Goal: Information Seeking & Learning: Learn about a topic

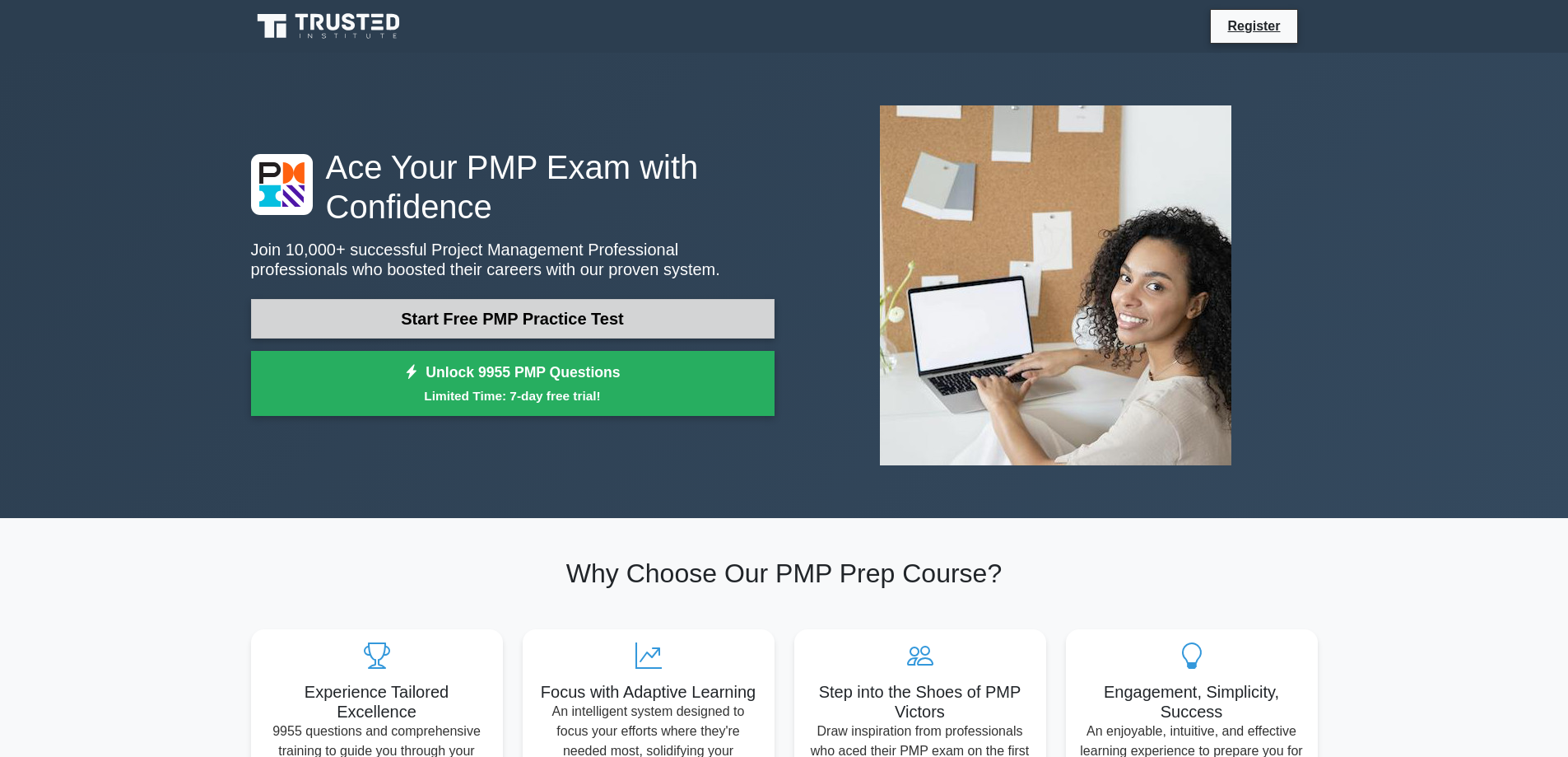
click at [526, 313] on link "Start Free PMP Practice Test" at bounding box center [513, 319] width 524 height 40
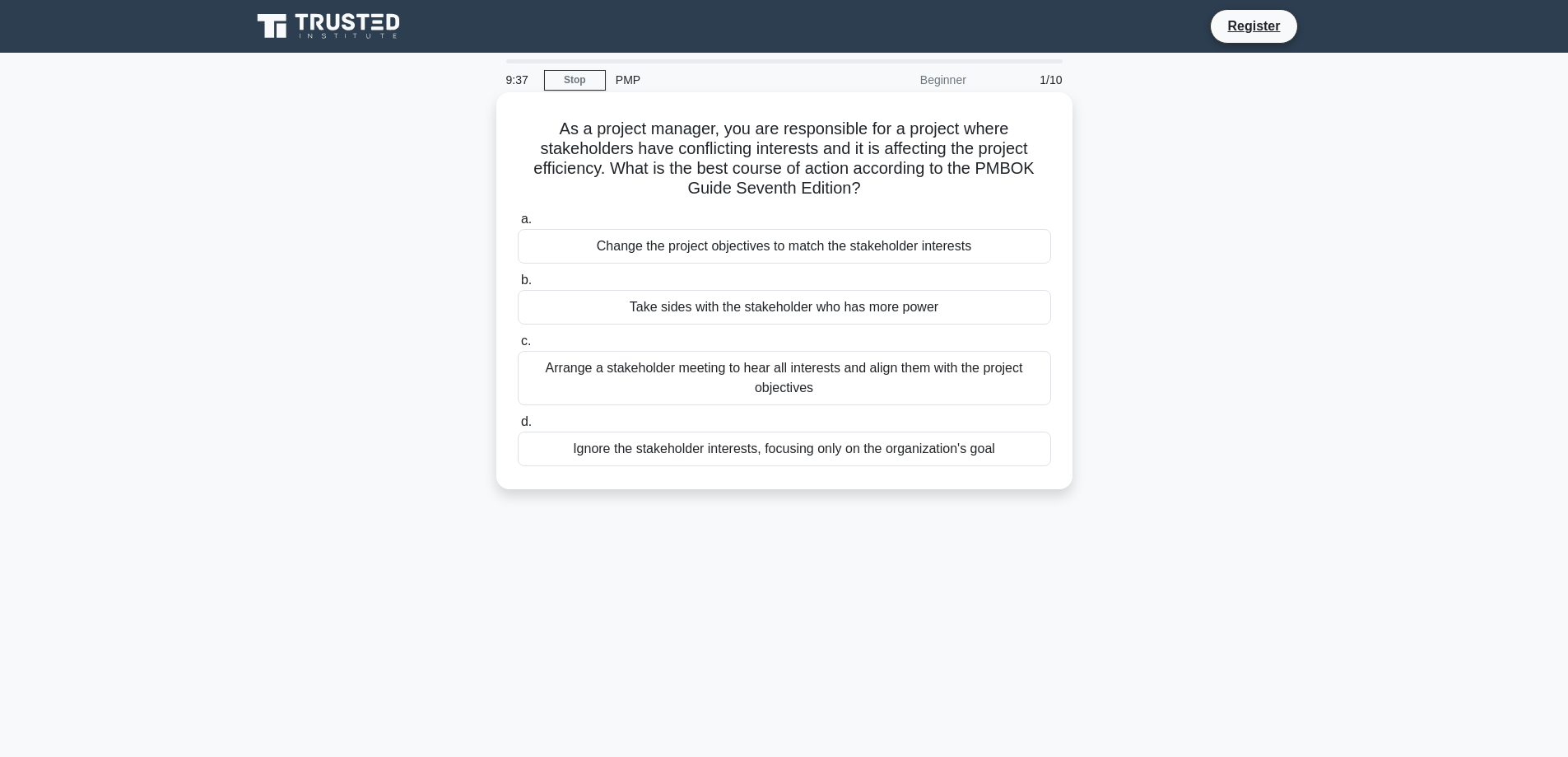
click at [829, 381] on div "Arrange a stakeholder meeting to hear all interests and align them with the pro…" at bounding box center [784, 378] width 534 height 54
click at [518, 346] on input "c. Arrange a stakeholder meeting to hear all interests and align them with the …" at bounding box center [518, 342] width 0 height 11
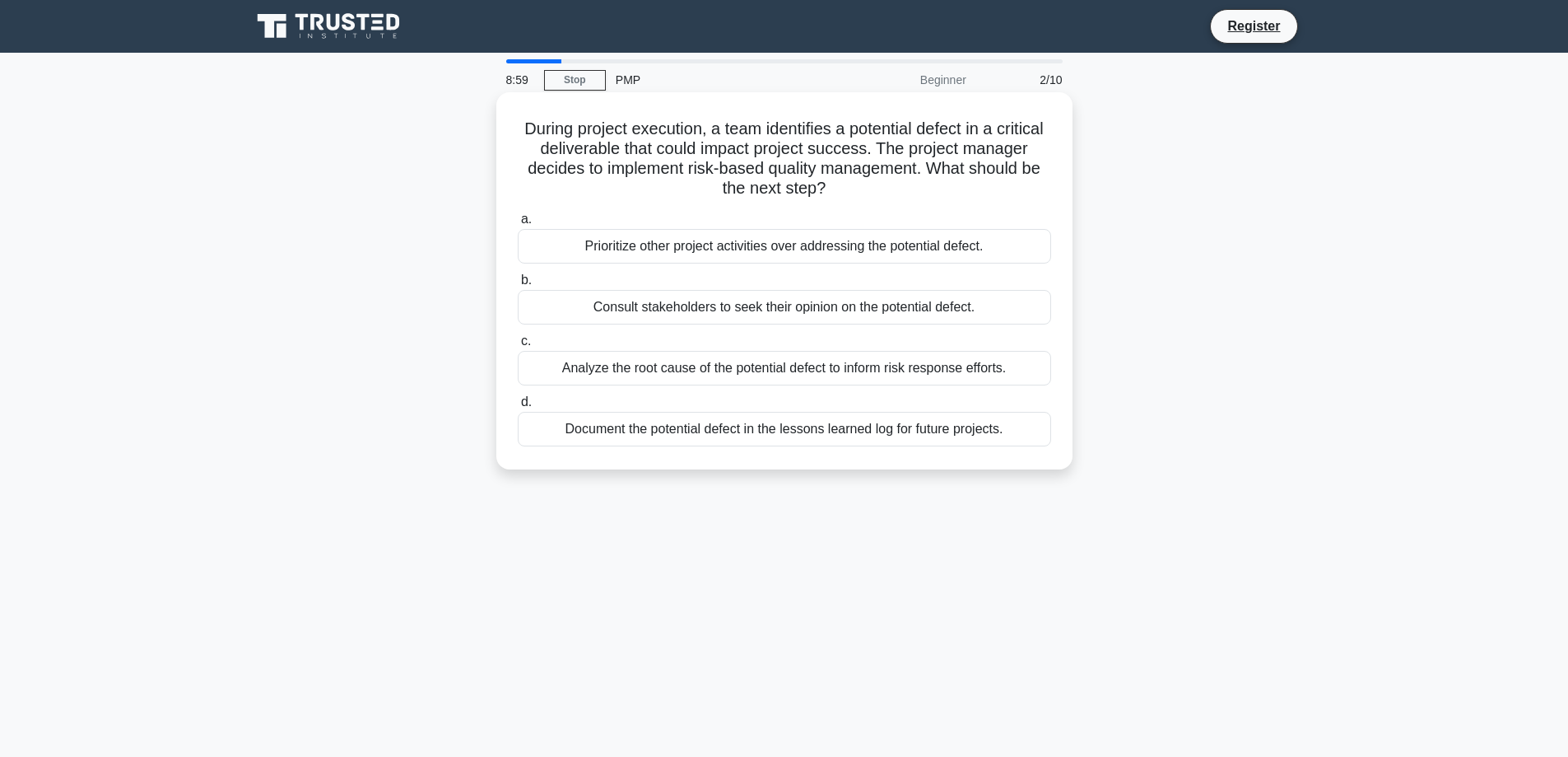
click at [794, 364] on div "Analyze the root cause of the potential defect to inform risk response efforts." at bounding box center [784, 368] width 534 height 34
click at [518, 346] on input "c. Analyze the root cause of the potential defect to inform risk response effor…" at bounding box center [518, 342] width 0 height 11
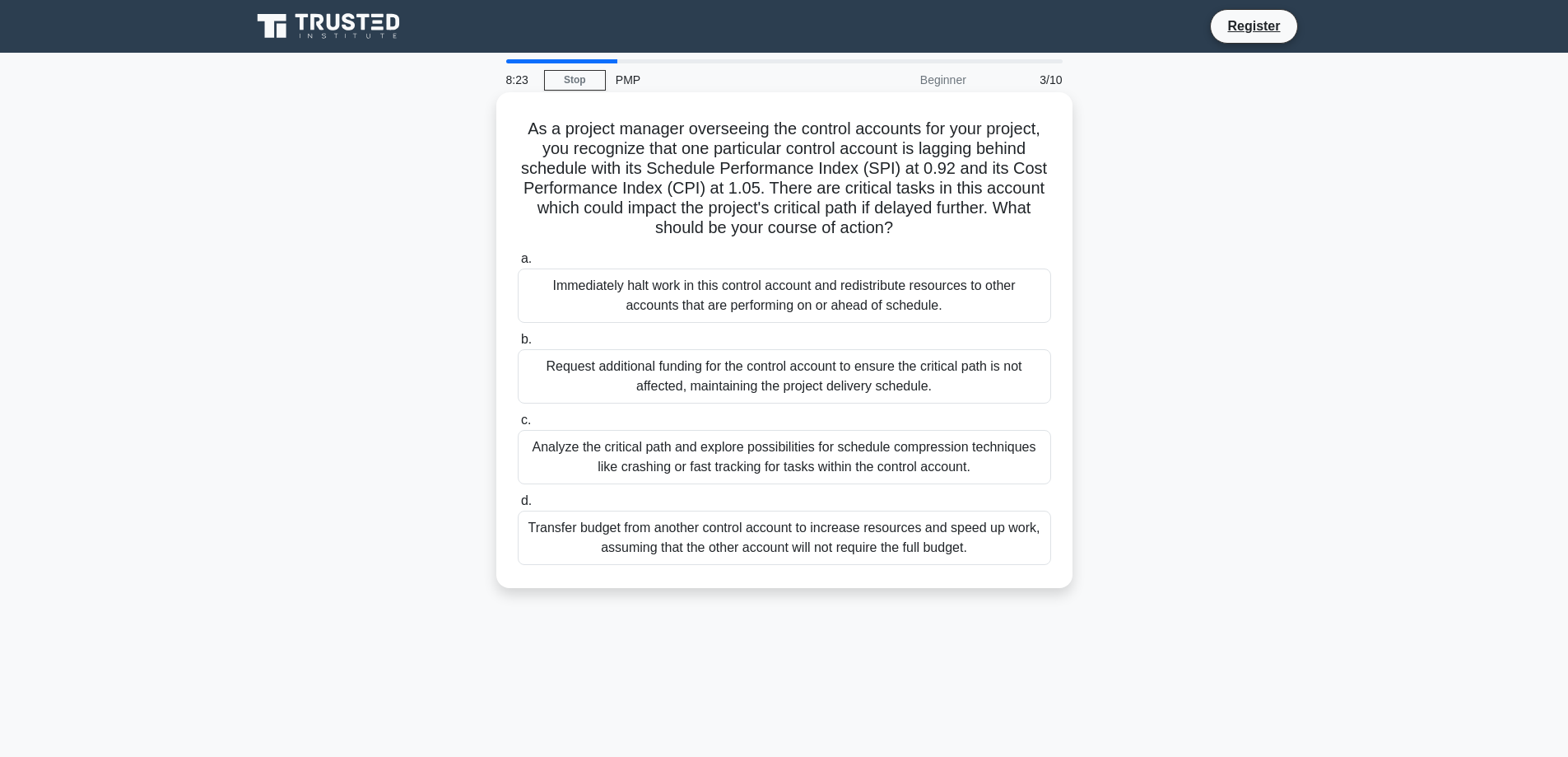
click at [792, 446] on div "Analyze the critical path and explore possibilities for schedule compression te…" at bounding box center [784, 457] width 534 height 54
click at [518, 426] on input "c. Analyze the critical path and explore possibilities for schedule compression…" at bounding box center [518, 421] width 0 height 11
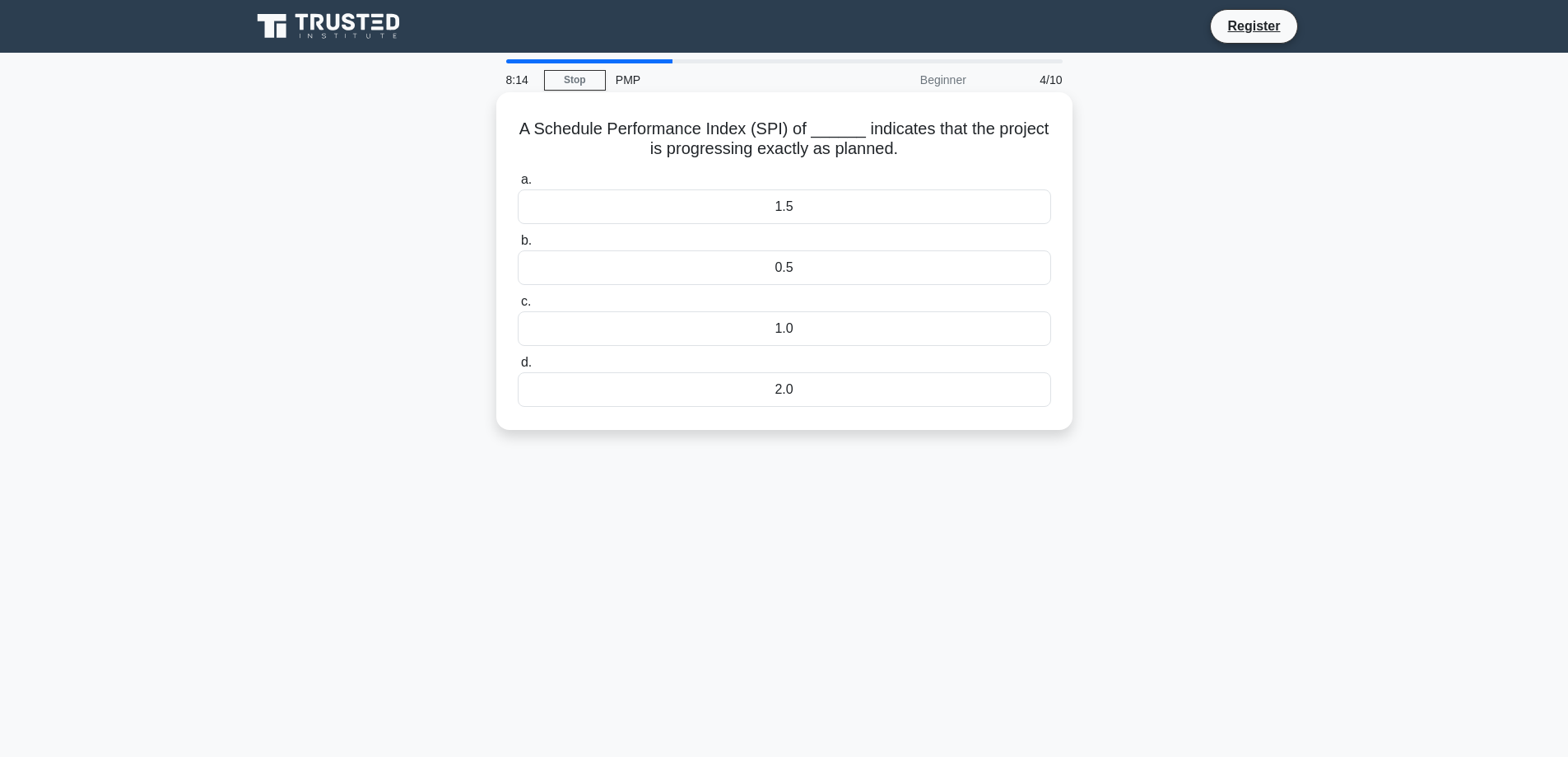
click at [799, 332] on div "1.0" at bounding box center [784, 328] width 534 height 34
click at [518, 307] on input "c. 1.0" at bounding box center [518, 302] width 0 height 11
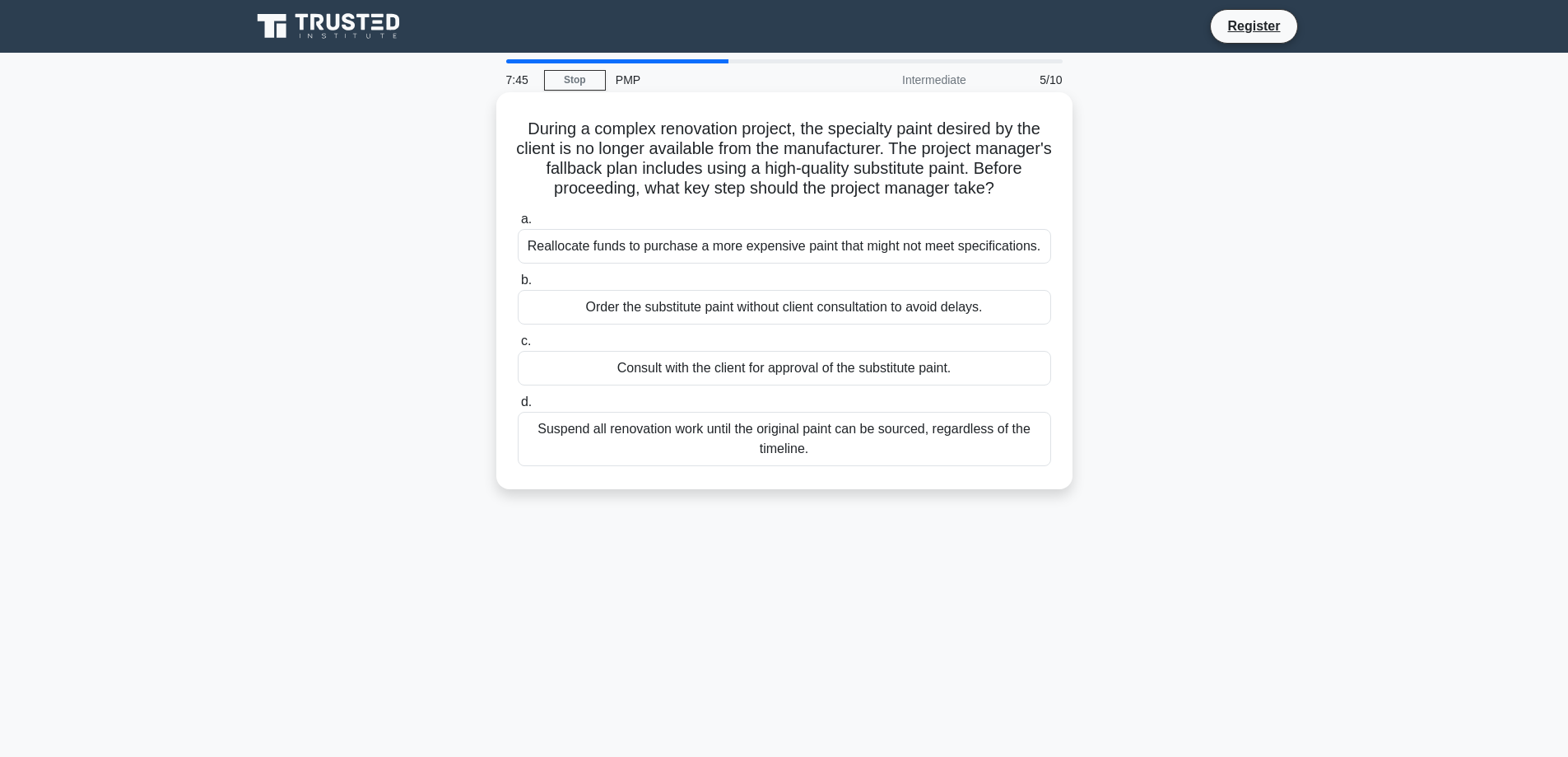
click at [813, 370] on div "Consult with the client for approval of the substitute paint." at bounding box center [784, 368] width 534 height 34
click at [518, 346] on input "c. Consult with the client for approval of the substitute paint." at bounding box center [518, 342] width 0 height 11
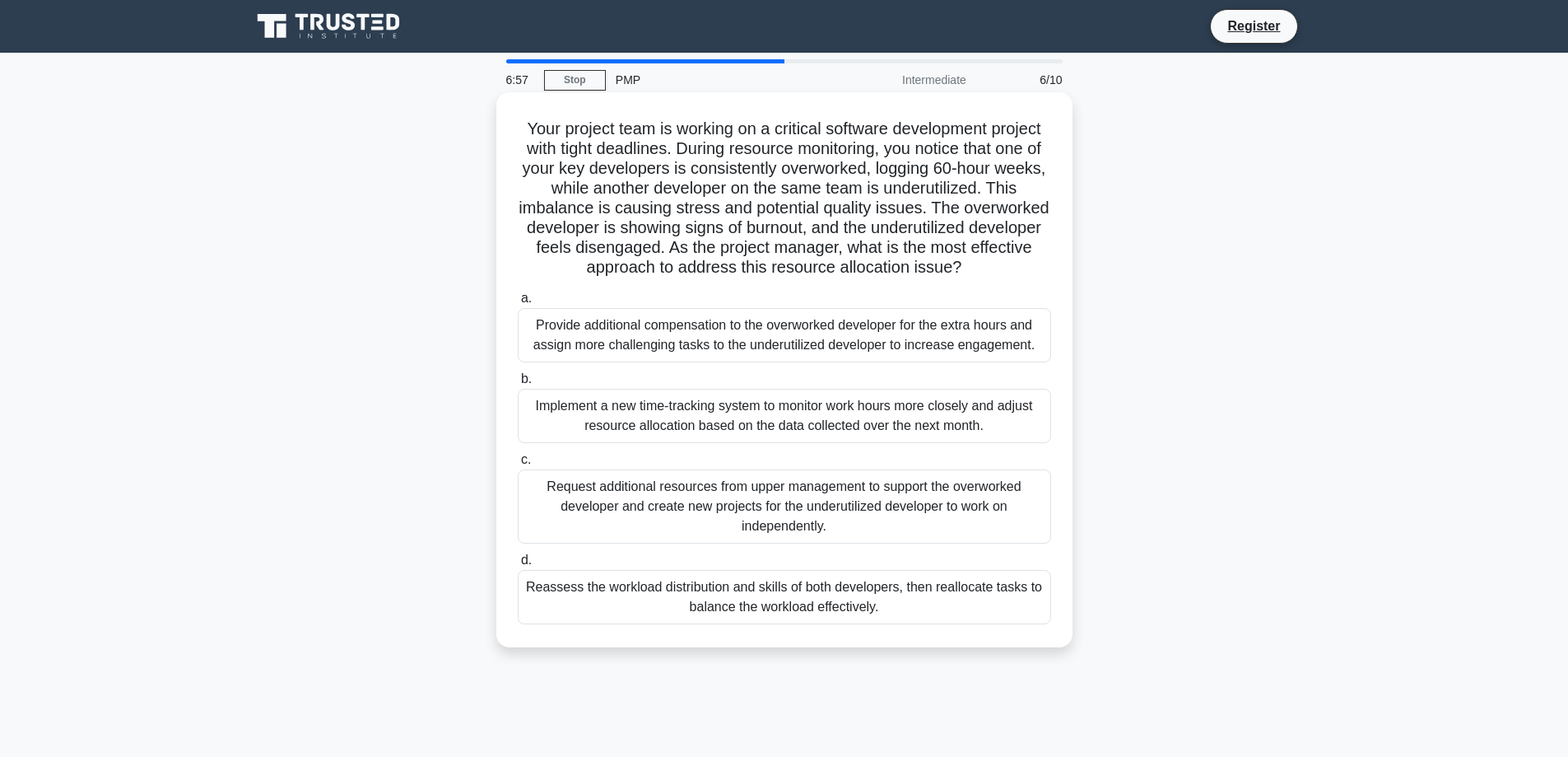
click at [788, 619] on div "Reassess the workload distribution and skills of both developers, then realloca…" at bounding box center [784, 597] width 534 height 54
click at [518, 566] on input "d. Reassess the workload distribution and skills of both developers, then reall…" at bounding box center [518, 560] width 0 height 11
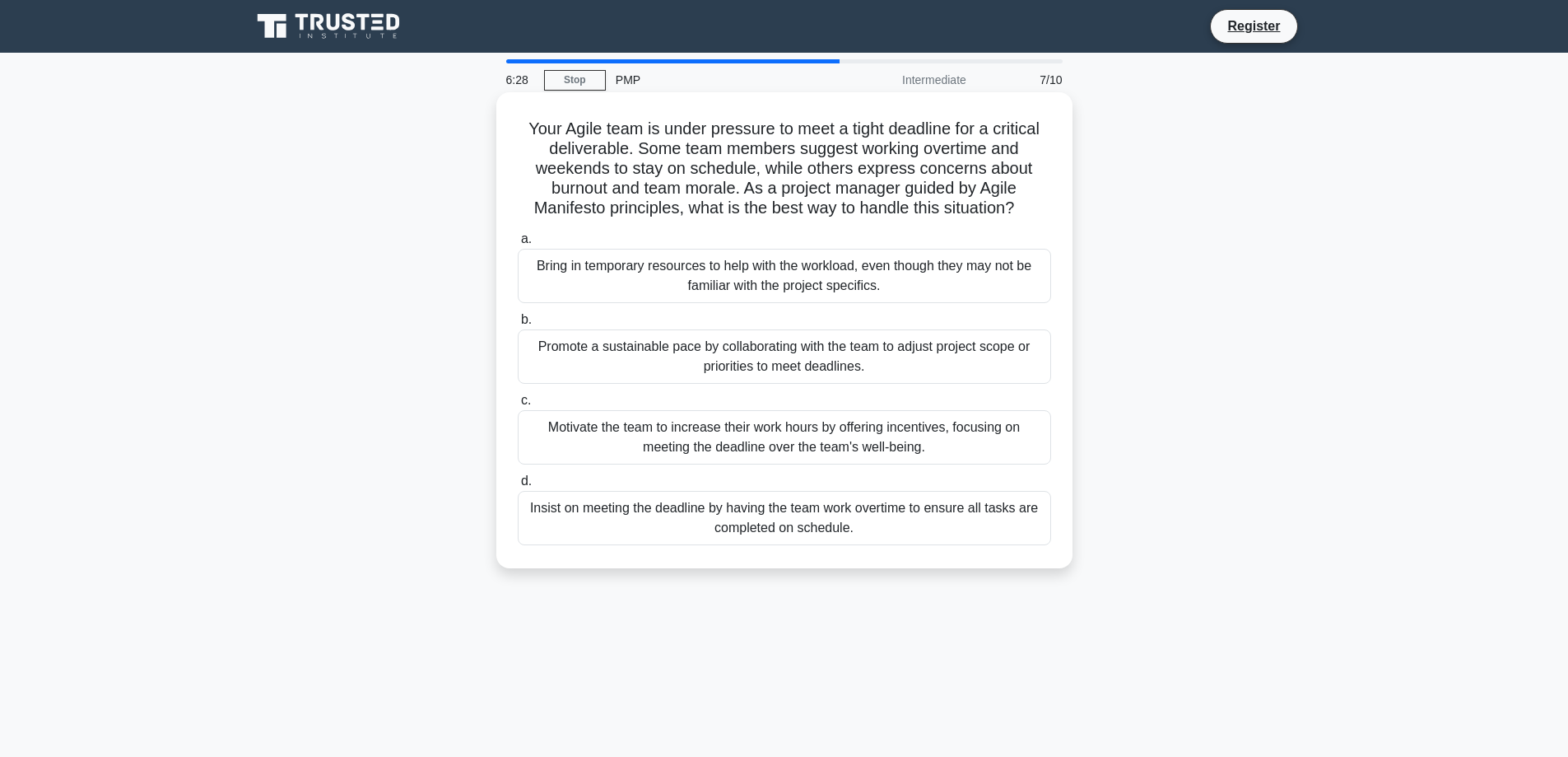
click at [877, 364] on div "Promote a sustainable pace by collaborating with the team to adjust project sco…" at bounding box center [784, 356] width 534 height 54
click at [518, 325] on input "b. Promote a sustainable pace by collaborating with the team to adjust project …" at bounding box center [518, 320] width 0 height 11
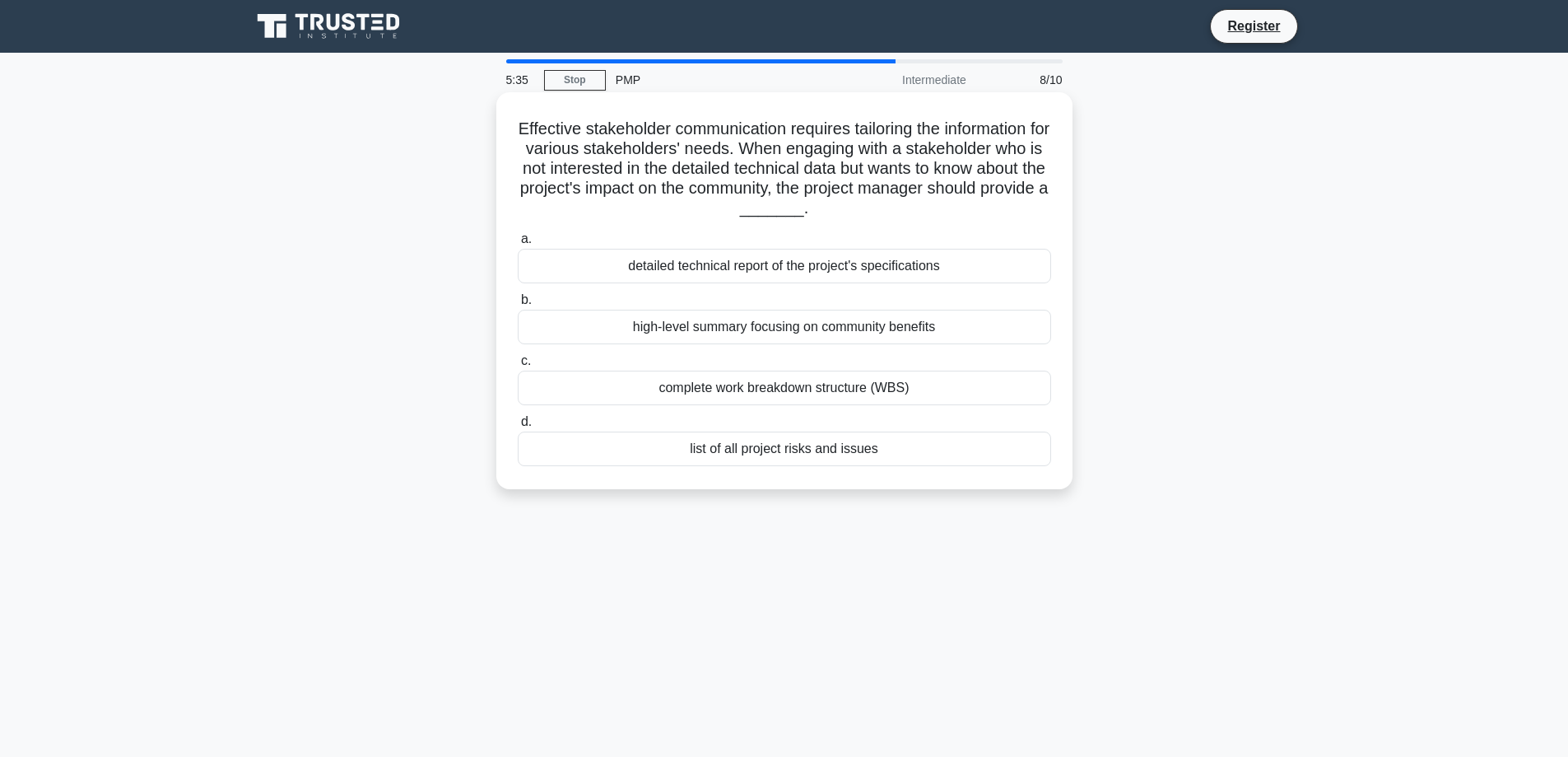
click at [945, 327] on div "high-level summary focusing on community benefits" at bounding box center [784, 326] width 534 height 34
click at [518, 306] on input "b. high-level summary focusing on community benefits" at bounding box center [518, 300] width 0 height 11
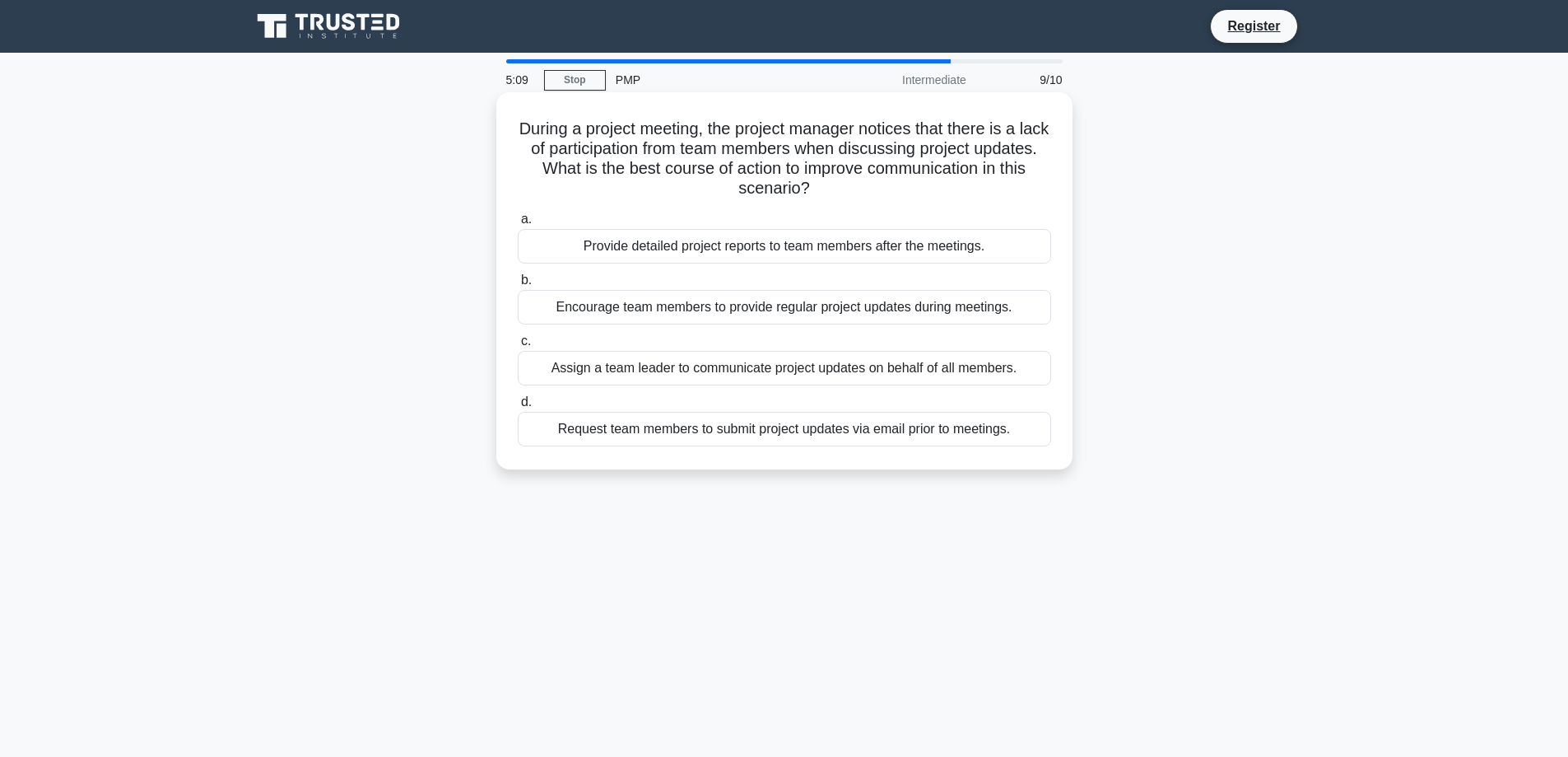
click at [1019, 306] on div "Encourage team members to provide regular project updates during meetings." at bounding box center [784, 307] width 534 height 34
click at [518, 286] on input "b. Encourage team members to provide regular project updates during meetings." at bounding box center [518, 280] width 0 height 11
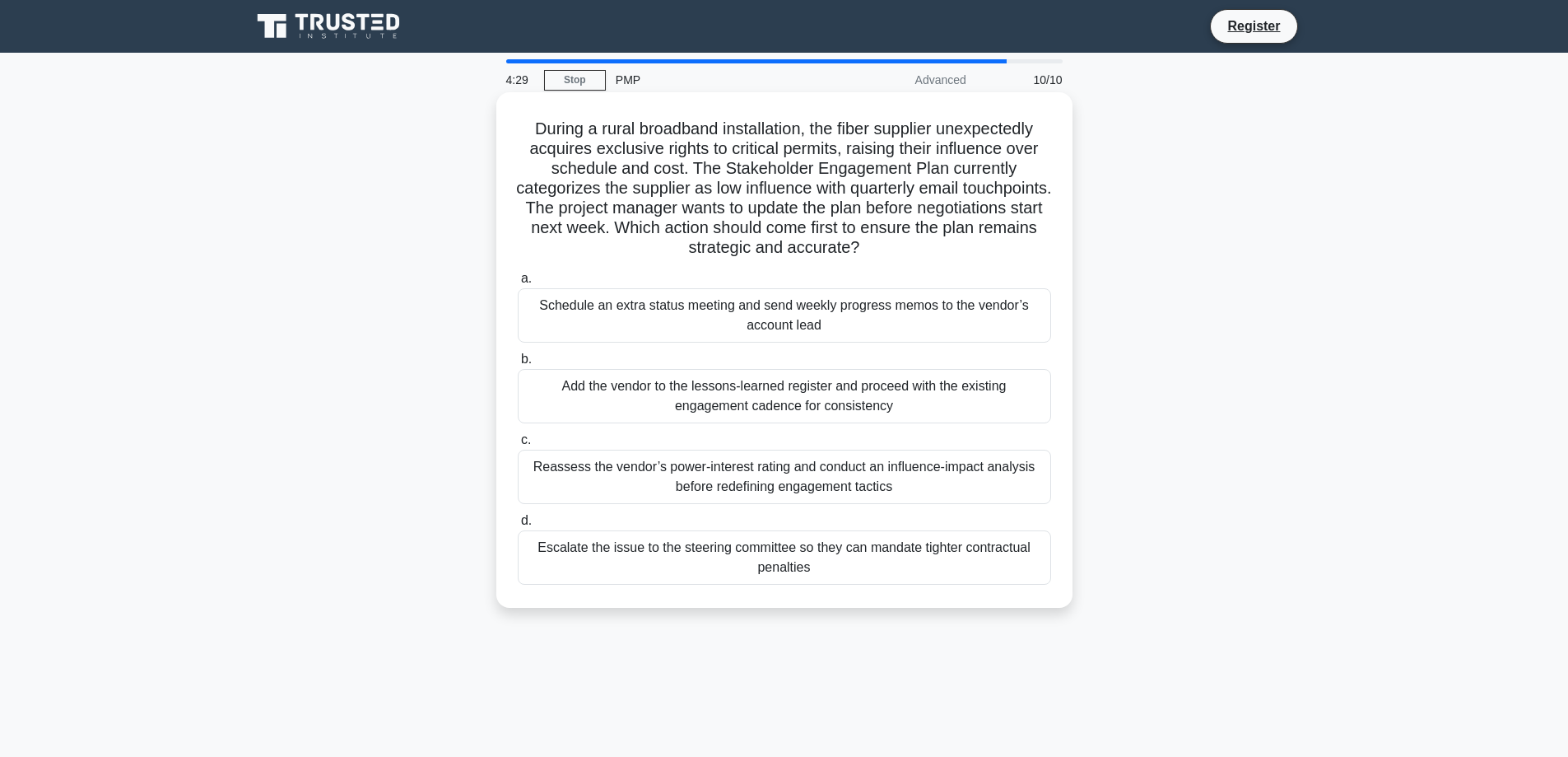
click at [932, 471] on div "Reassess the vendor’s power-interest rating and conduct an influence-impact ana…" at bounding box center [784, 477] width 534 height 54
click at [518, 445] on input "c. Reassess the vendor’s power-interest rating and conduct an influence-impact …" at bounding box center [518, 441] width 0 height 11
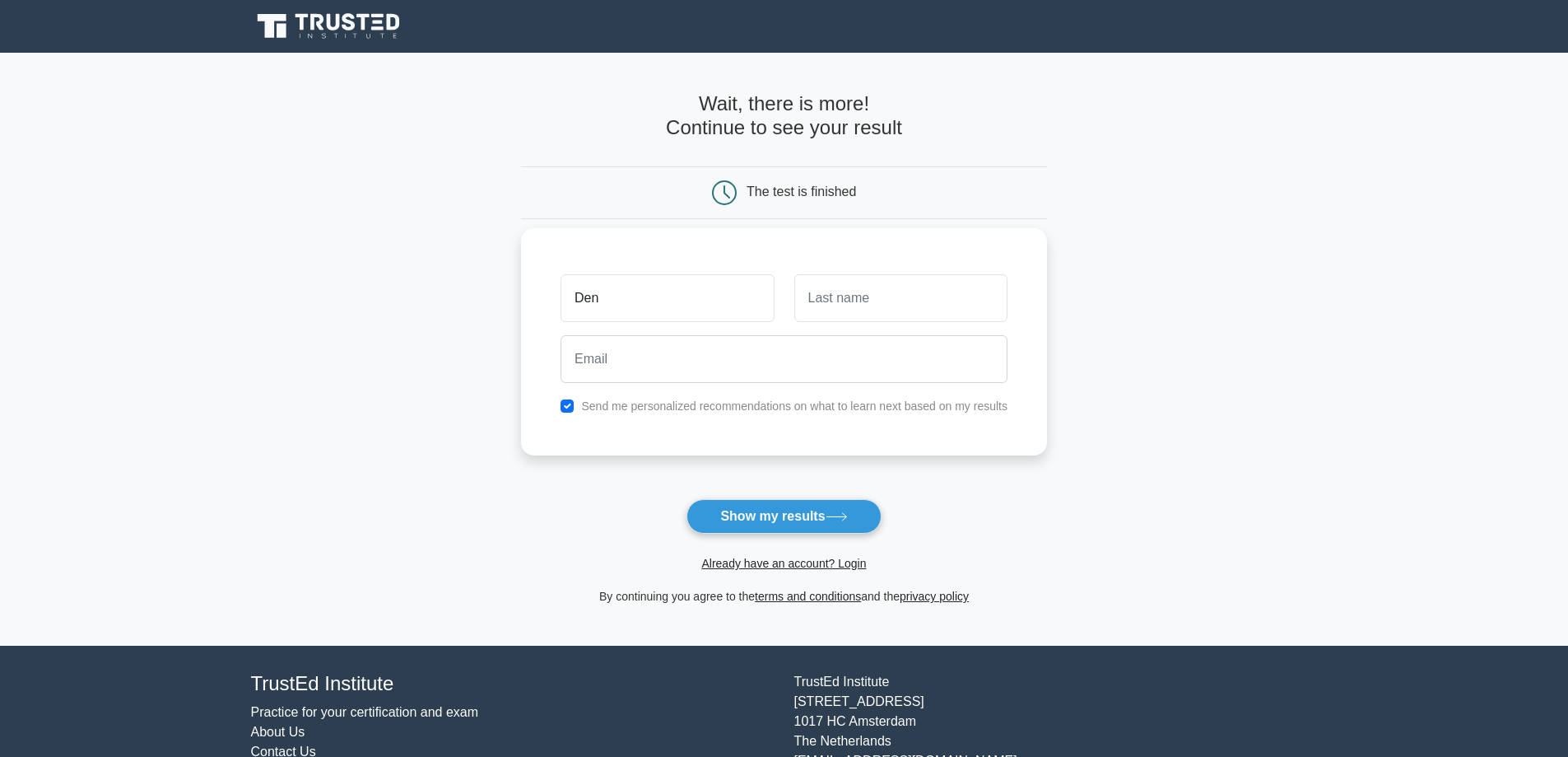
type input "Den"
click at [574, 404] on input "checkbox" at bounding box center [566, 405] width 14 height 14
checkbox input "false"
click at [891, 299] on input "text" at bounding box center [900, 297] width 213 height 48
type input "Kerry"
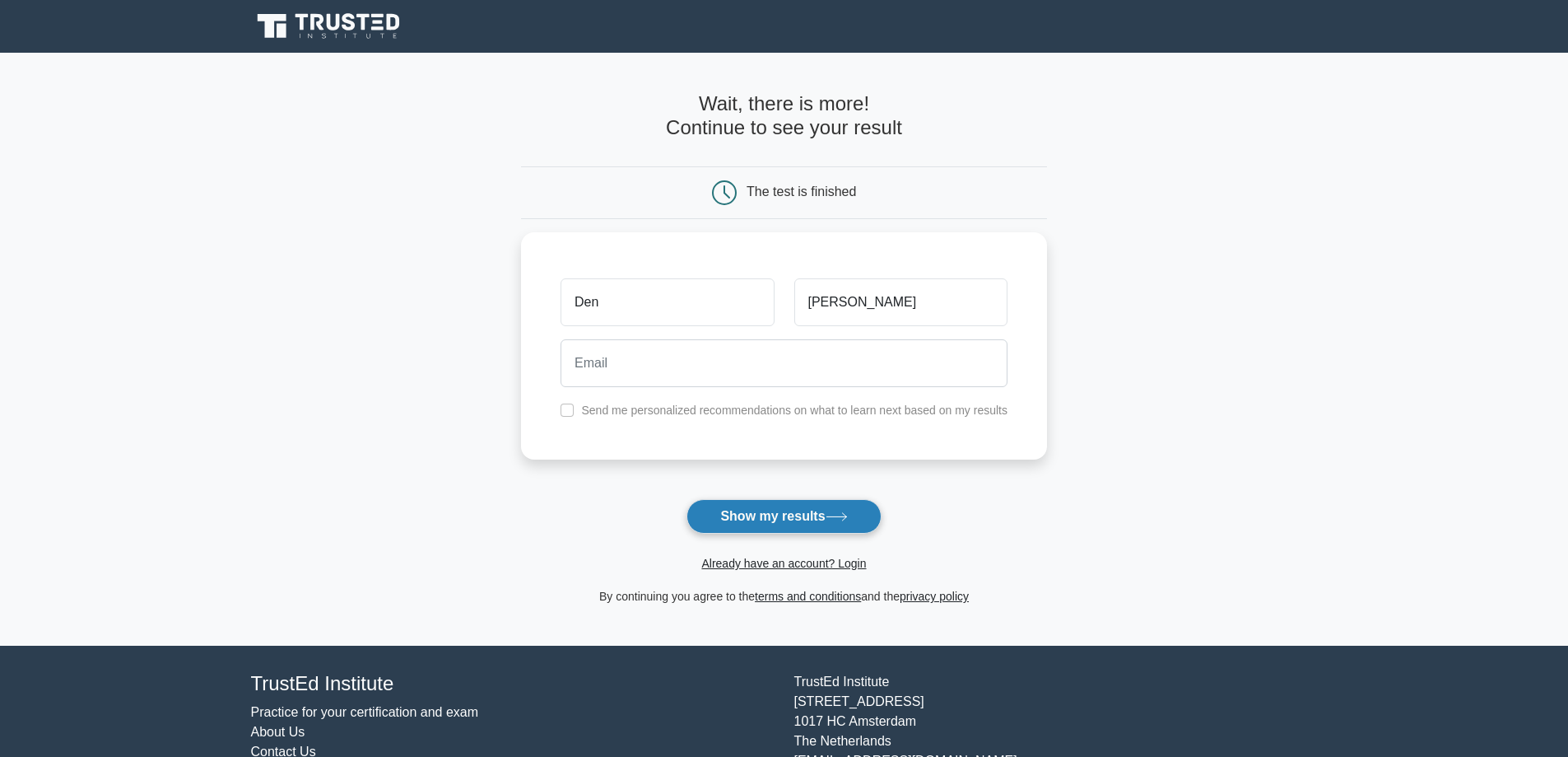
click at [838, 510] on button "Show my results" at bounding box center [783, 516] width 194 height 34
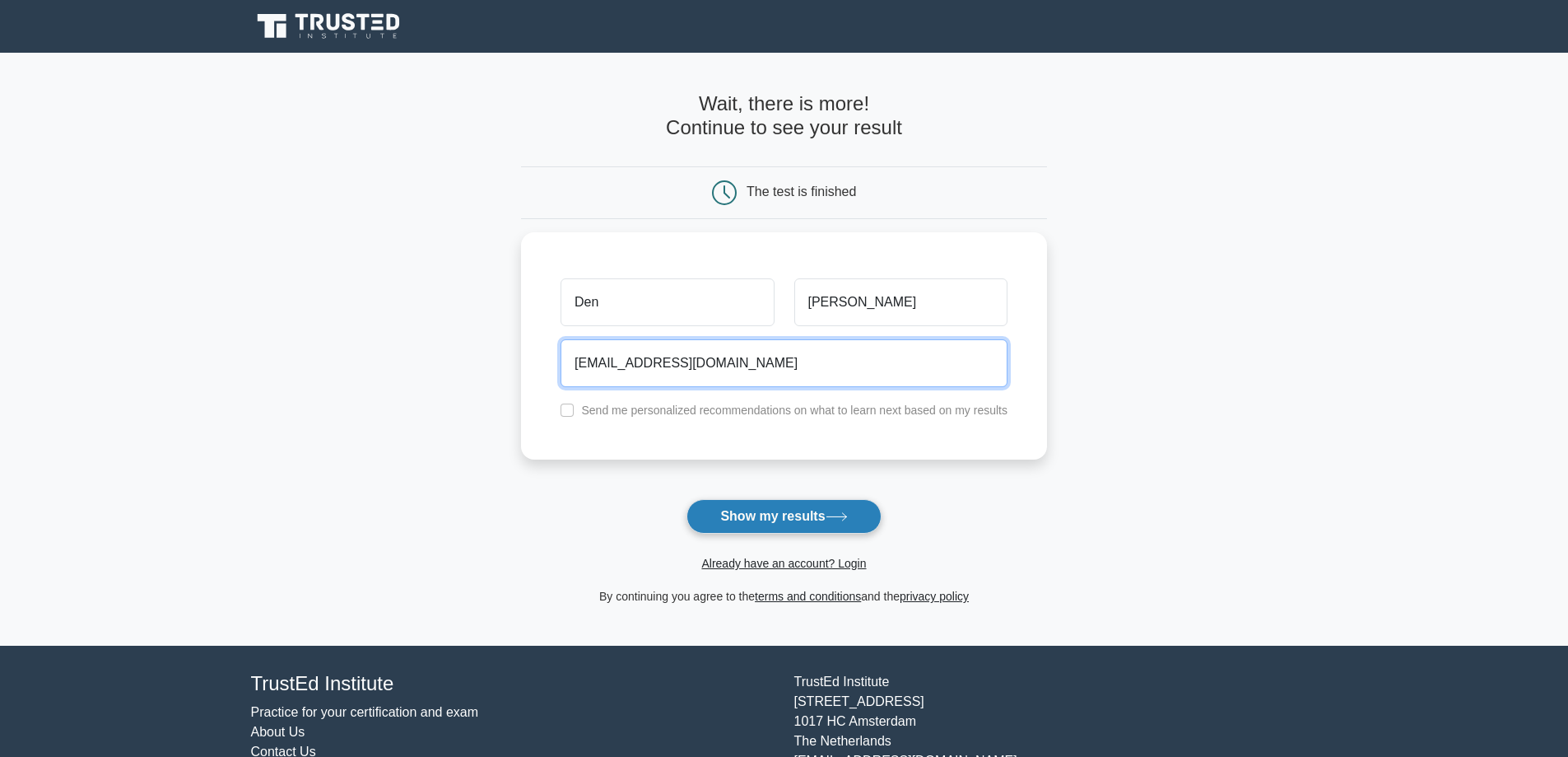
type input "dzmitrykerko@gmail.com"
click at [797, 514] on button "Show my results" at bounding box center [783, 516] width 194 height 34
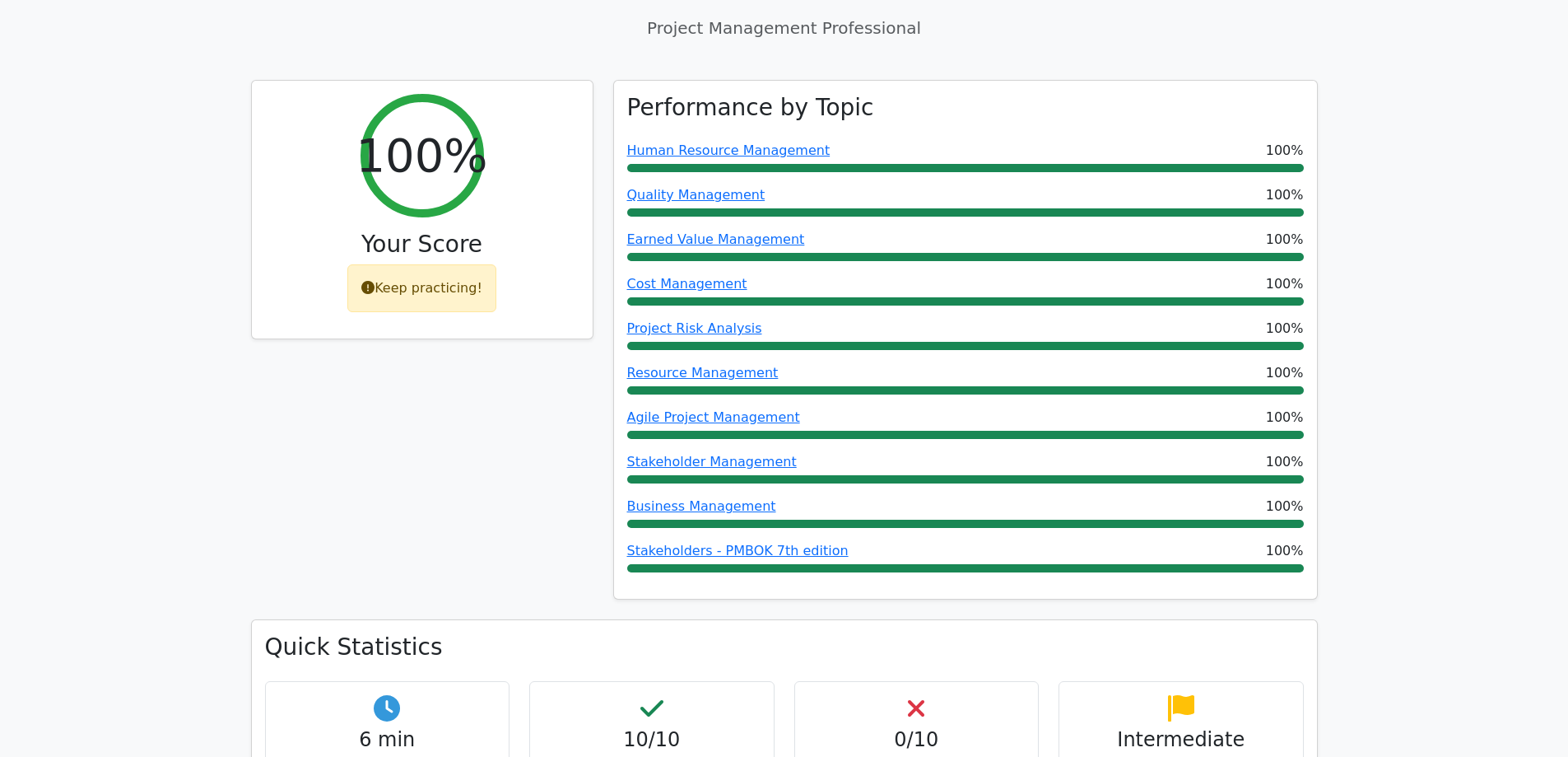
scroll to position [616, 0]
